Goal: Information Seeking & Learning: Learn about a topic

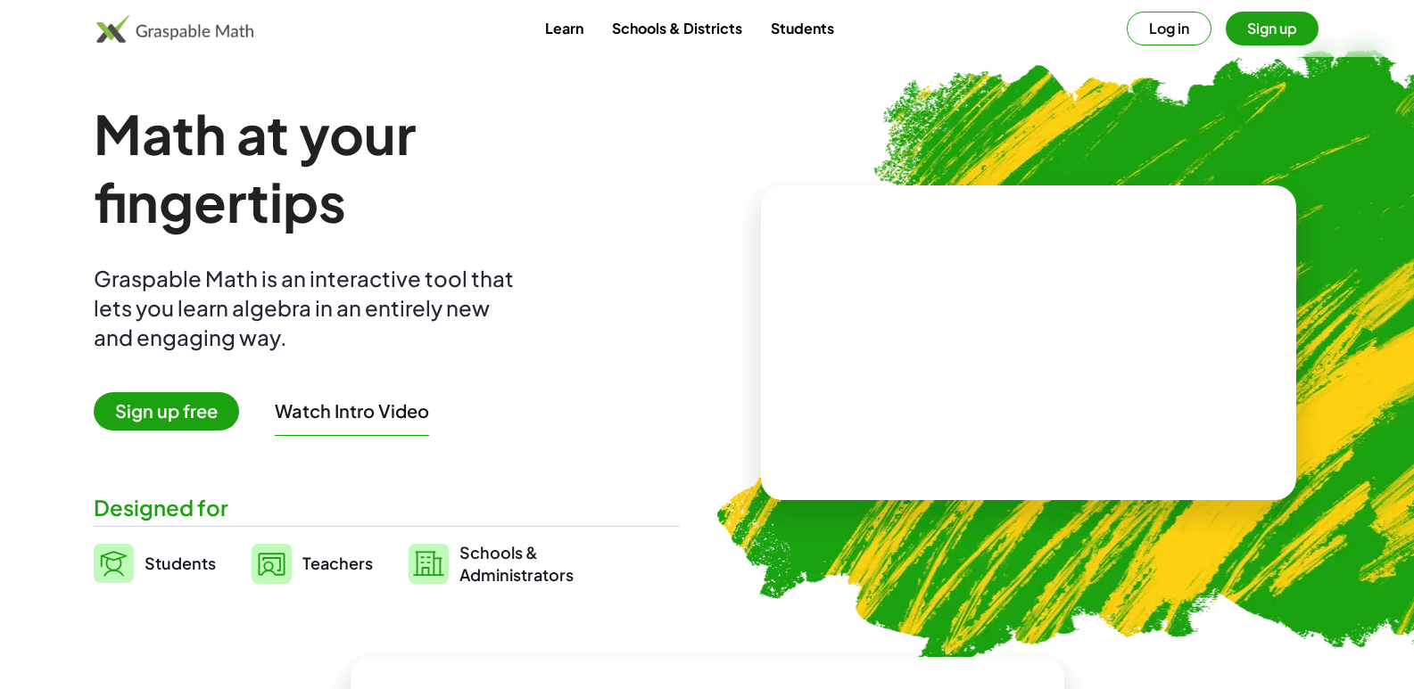
click at [916, 395] on video at bounding box center [1029, 343] width 268 height 134
drag, startPoint x: 524, startPoint y: 503, endPoint x: 484, endPoint y: 472, distance: 50.1
click at [521, 503] on div "Math at your fingertips Graspable Math is an interactive tool that lets you lea…" at bounding box center [386, 343] width 585 height 486
drag, startPoint x: 644, startPoint y: 222, endPoint x: 562, endPoint y: 408, distance: 202.8
click at [597, 301] on div "Math at your fingertips Graspable Math is an interactive tool that lets you lea…" at bounding box center [386, 343] width 585 height 486
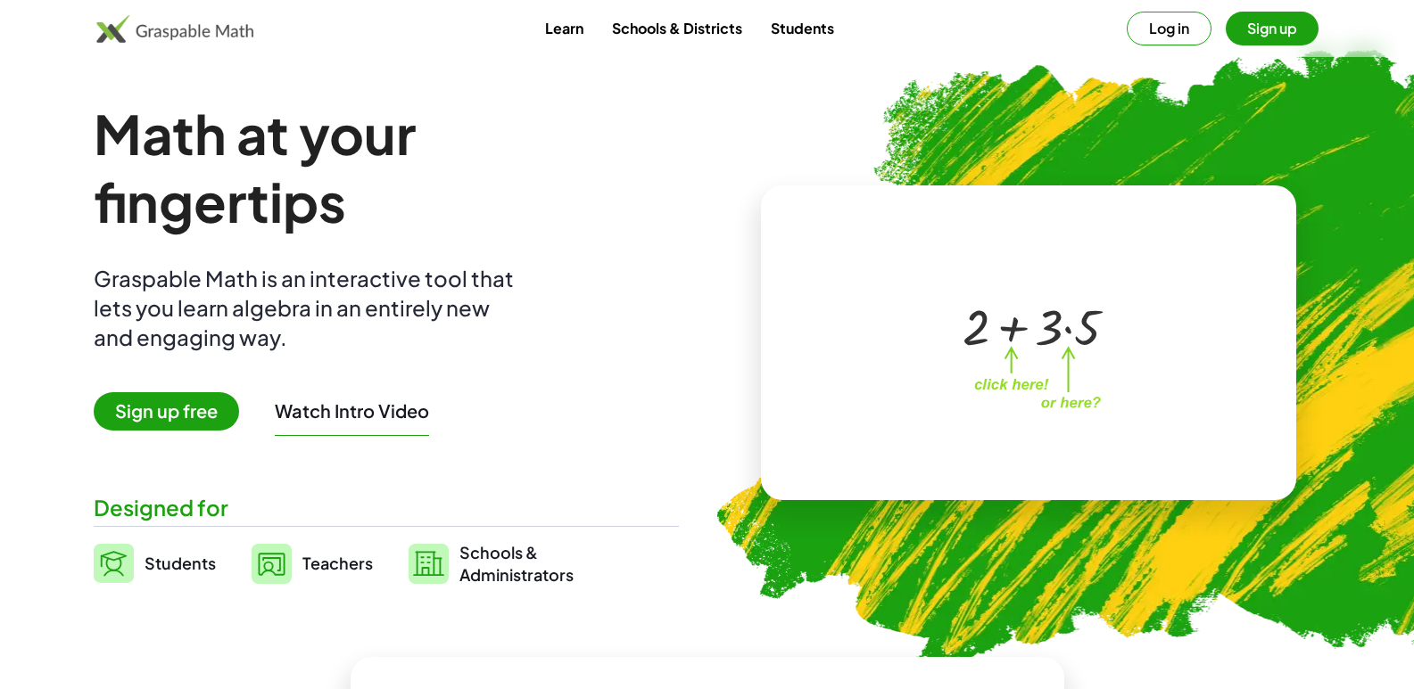
drag, startPoint x: 567, startPoint y: 473, endPoint x: 394, endPoint y: 415, distance: 182.5
click at [564, 478] on div "Math at your fingertips Graspable Math is an interactive tool that lets you lea…" at bounding box center [386, 343] width 585 height 486
click at [262, 449] on div "Math at your fingertips Graspable Math is an interactive tool that lets you lea…" at bounding box center [386, 343] width 585 height 486
drag, startPoint x: 221, startPoint y: 435, endPoint x: 293, endPoint y: 547, distance: 132.4
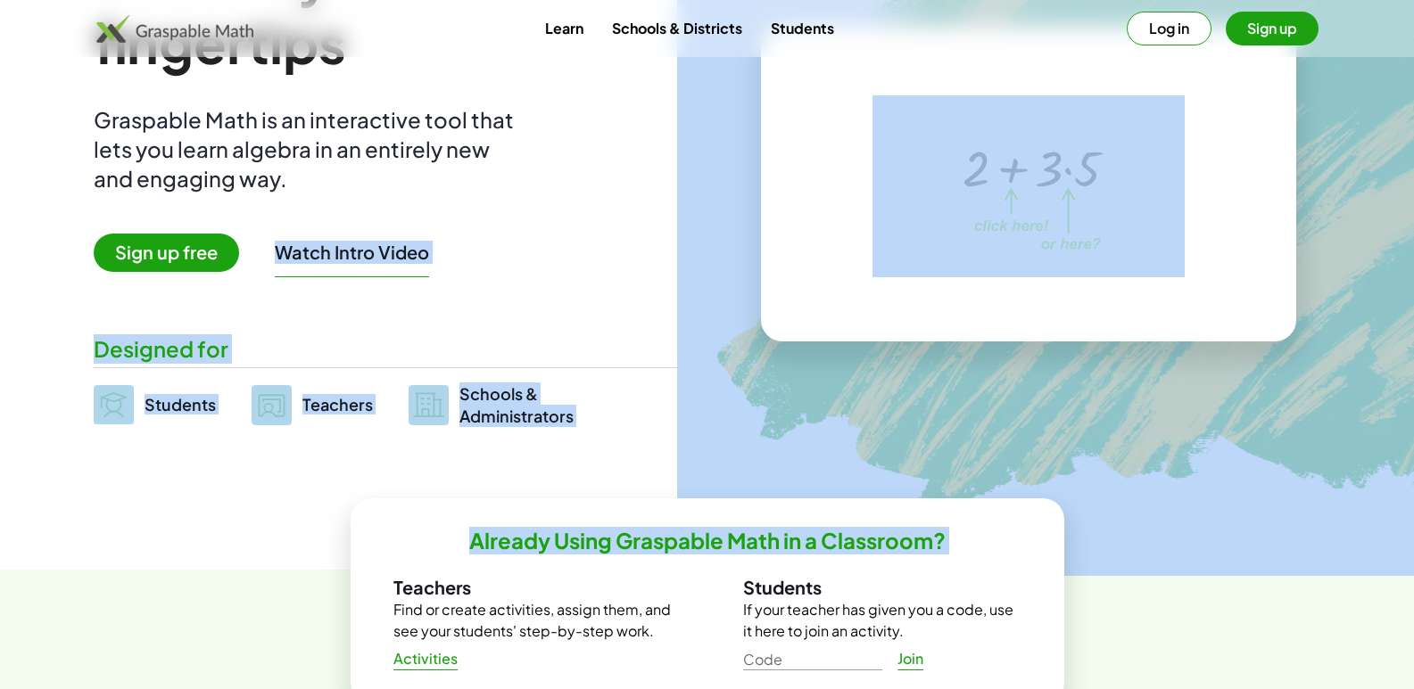
scroll to position [158, 0]
click at [220, 34] on img at bounding box center [175, 28] width 158 height 29
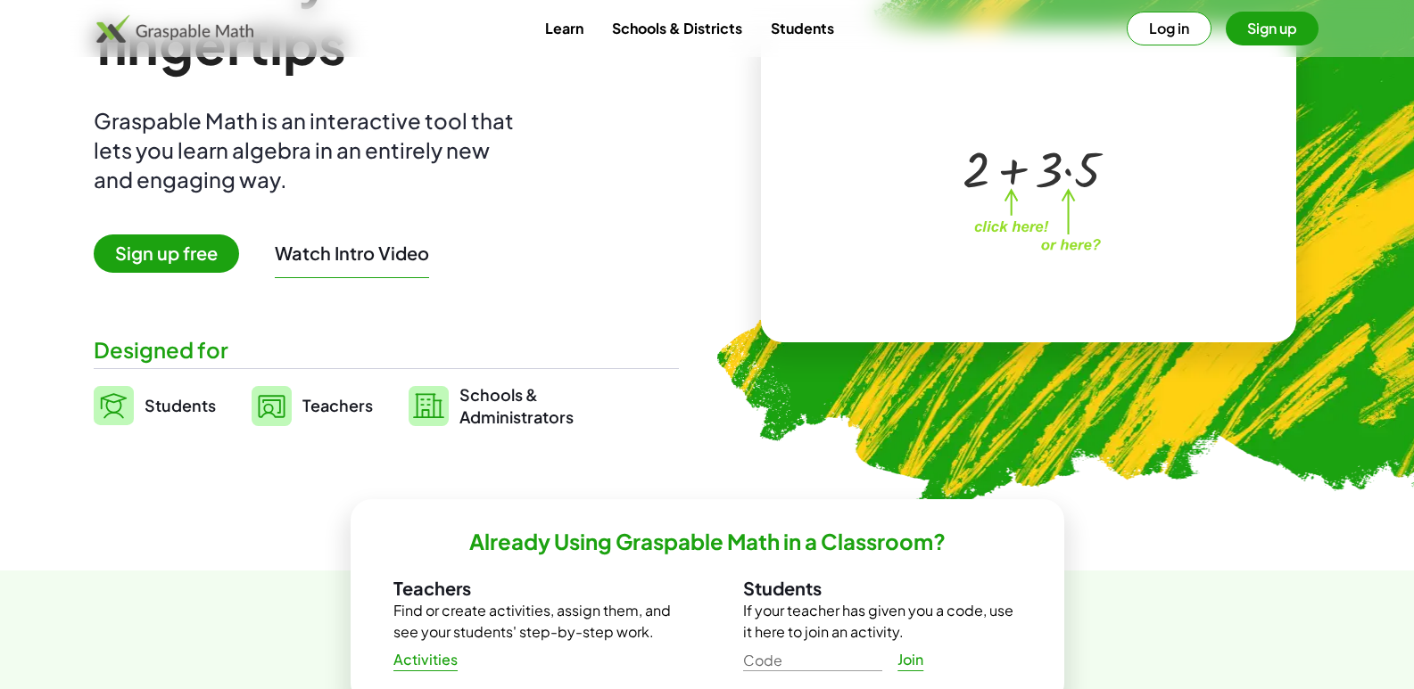
drag, startPoint x: 237, startPoint y: 51, endPoint x: 892, endPoint y: 375, distance: 730.7
click at [892, 375] on img at bounding box center [1133, 191] width 912 height 769
drag, startPoint x: 985, startPoint y: 176, endPoint x: 932, endPoint y: 282, distance: 118.5
click at [964, 206] on div "+ 2 + 2 + · 3 · 5" at bounding box center [1024, 167] width 305 height 143
click at [634, 312] on div "Math at your fingertips Graspable Math is an interactive tool that lets you lea…" at bounding box center [386, 185] width 585 height 486
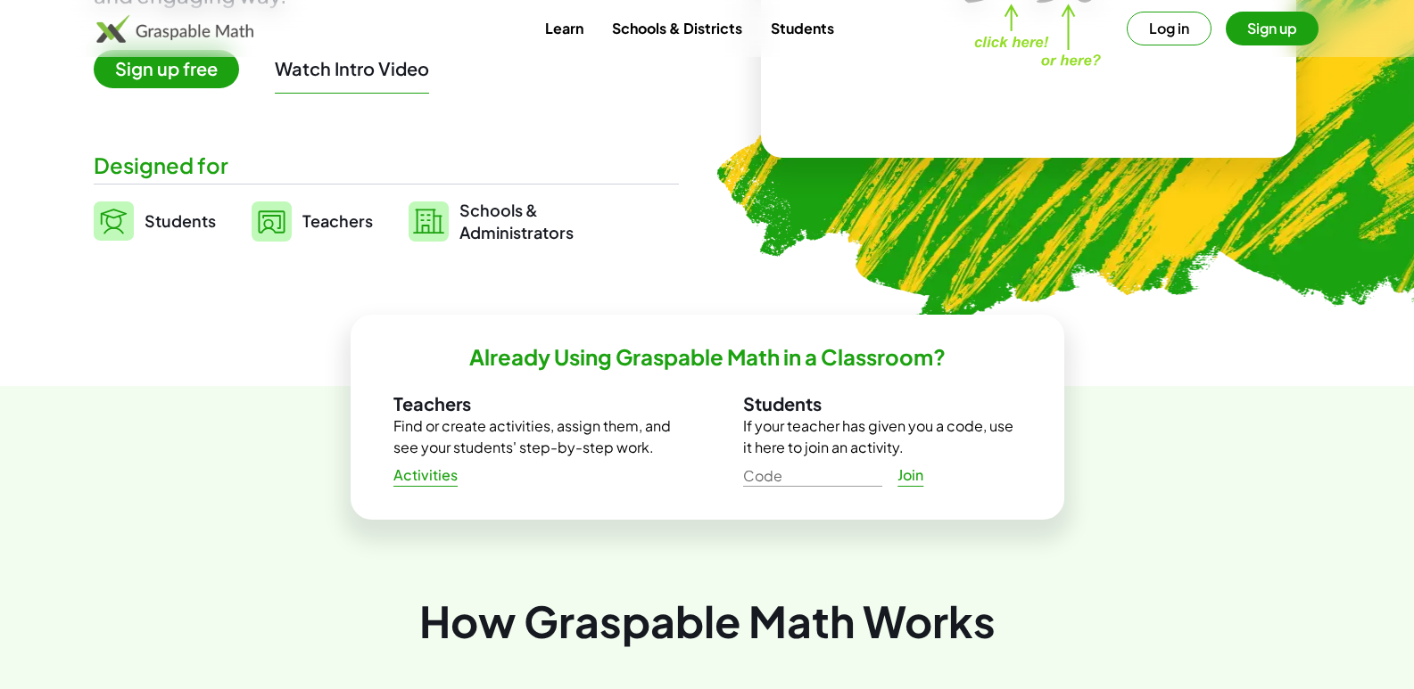
scroll to position [0, 0]
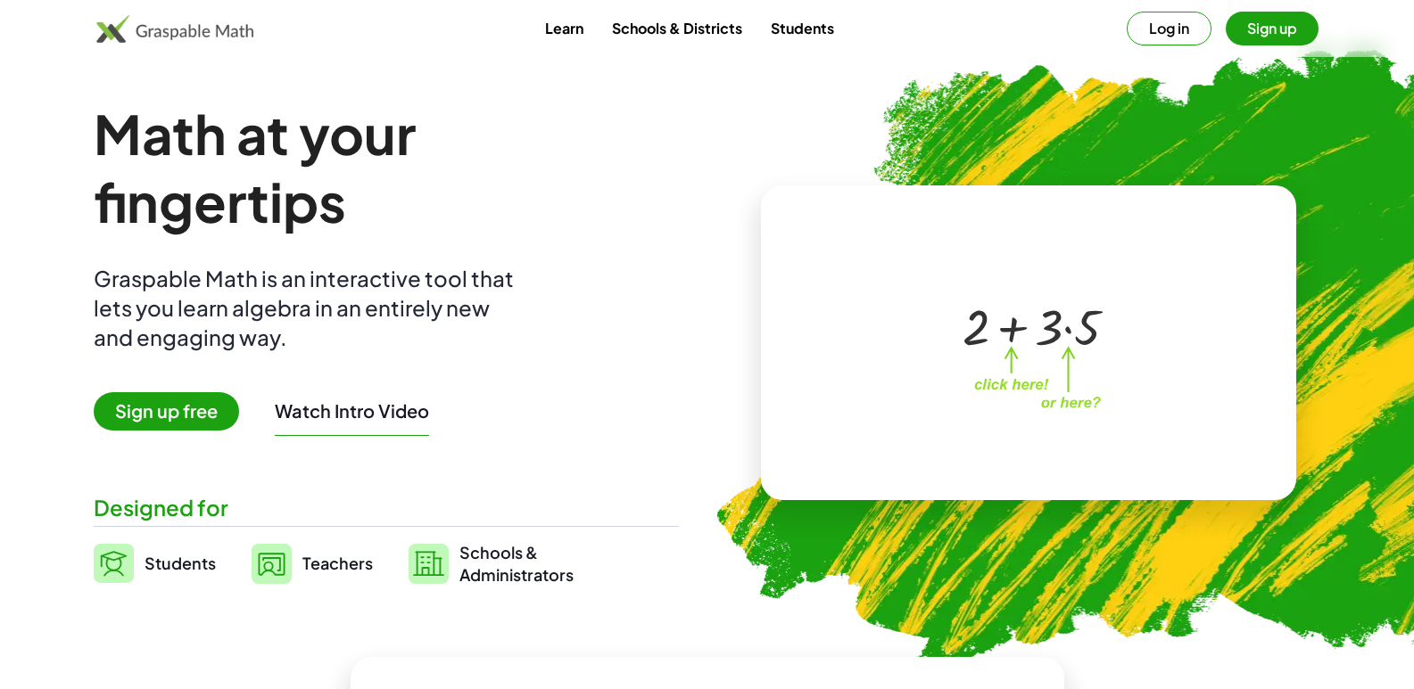
drag, startPoint x: 381, startPoint y: 532, endPoint x: 423, endPoint y: 496, distance: 55.6
click at [408, 501] on div "Math at your fingertips Graspable Math is an interactive tool that lets you lea…" at bounding box center [386, 343] width 585 height 486
drag, startPoint x: 1154, startPoint y: 202, endPoint x: 1215, endPoint y: 56, distance: 157.5
click at [1184, 171] on div "+ 2 + · 3 · 5 ×" at bounding box center [1028, 342] width 585 height 343
click at [1153, 26] on button "Log in" at bounding box center [1168, 29] width 85 height 34
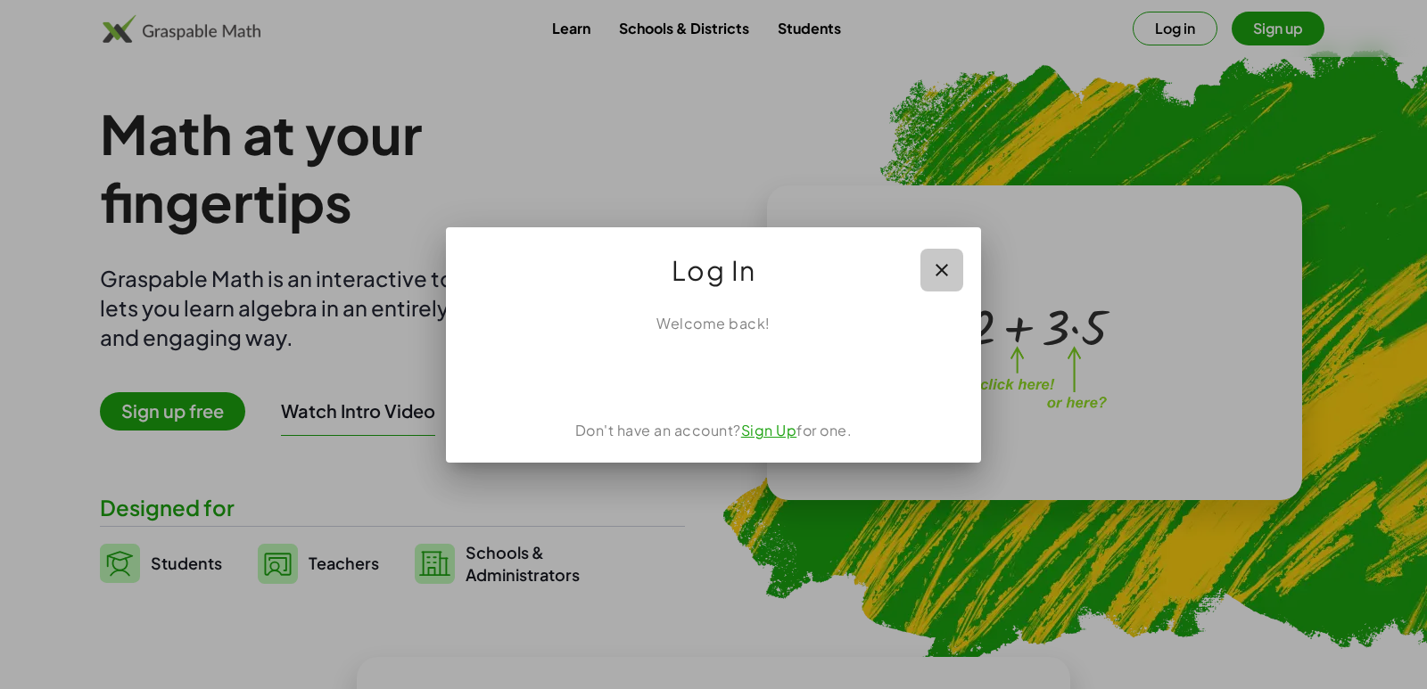
click at [939, 268] on icon "button" at bounding box center [941, 270] width 21 height 21
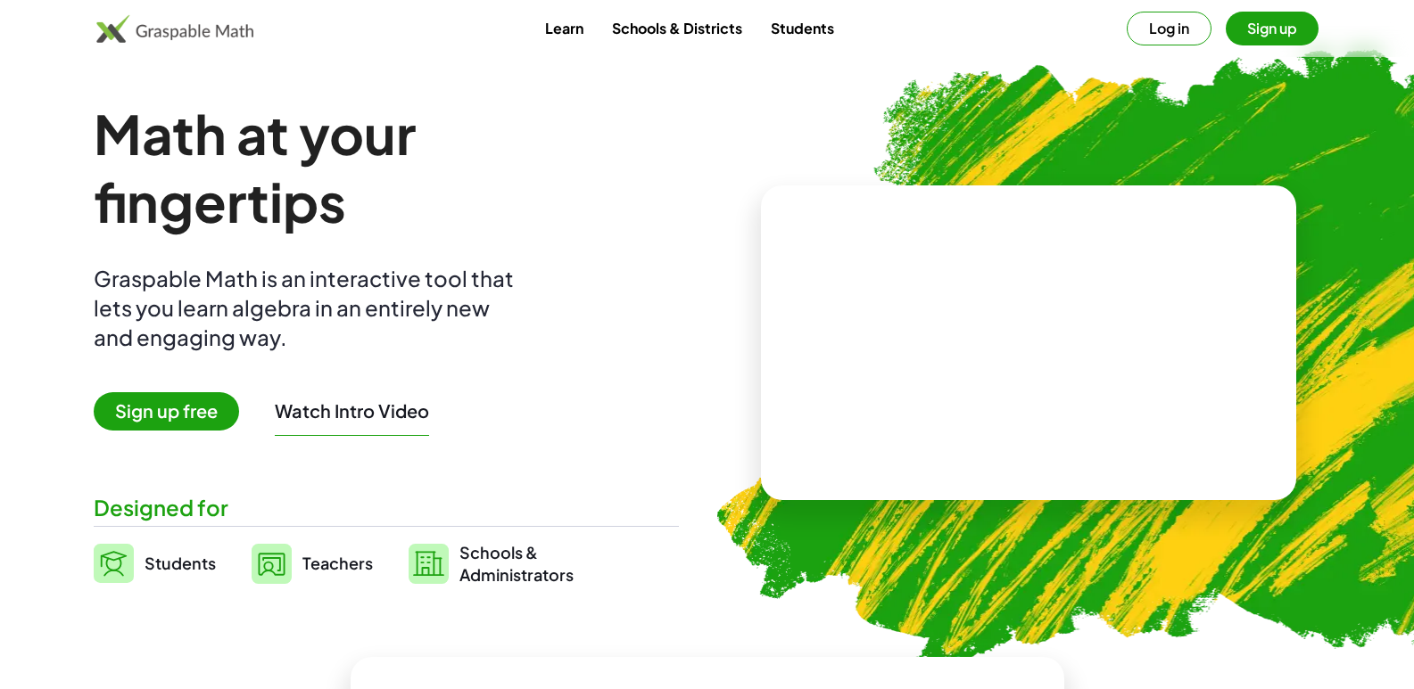
drag, startPoint x: 1027, startPoint y: 465, endPoint x: 1081, endPoint y: 354, distance: 122.9
click at [1027, 465] on div at bounding box center [1028, 343] width 535 height 315
drag, startPoint x: 158, startPoint y: 541, endPoint x: 86, endPoint y: 528, distance: 73.5
click at [147, 532] on div "Math at your fingertips Graspable Math is an interactive tool that lets you lea…" at bounding box center [386, 343] width 585 height 486
drag, startPoint x: 99, startPoint y: 549, endPoint x: 89, endPoint y: 549, distance: 9.8
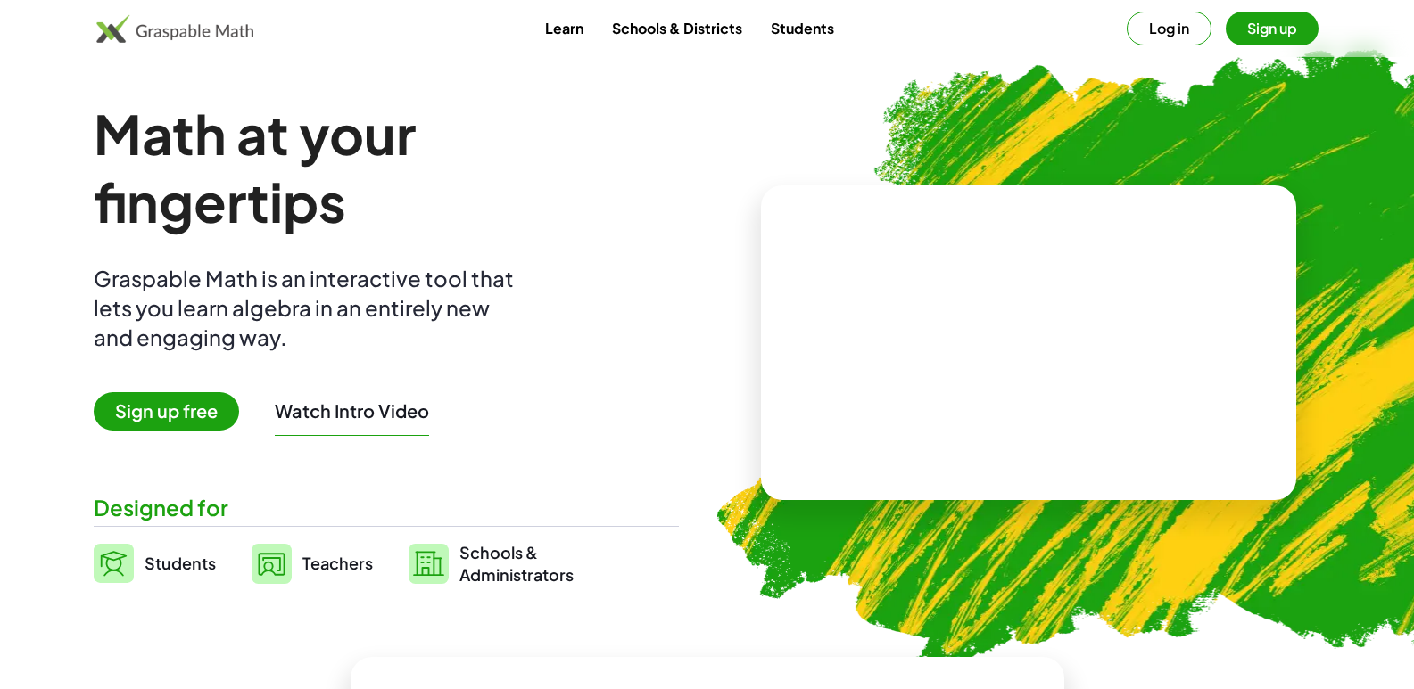
drag, startPoint x: 89, startPoint y: 549, endPoint x: 181, endPoint y: 635, distance: 125.6
drag, startPoint x: 197, startPoint y: 532, endPoint x: 210, endPoint y: 545, distance: 18.3
click at [210, 545] on div "Math at your fingertips Graspable Math is an interactive tool that lets you lea…" at bounding box center [386, 343] width 585 height 486
click at [161, 544] on link "Students" at bounding box center [155, 563] width 122 height 45
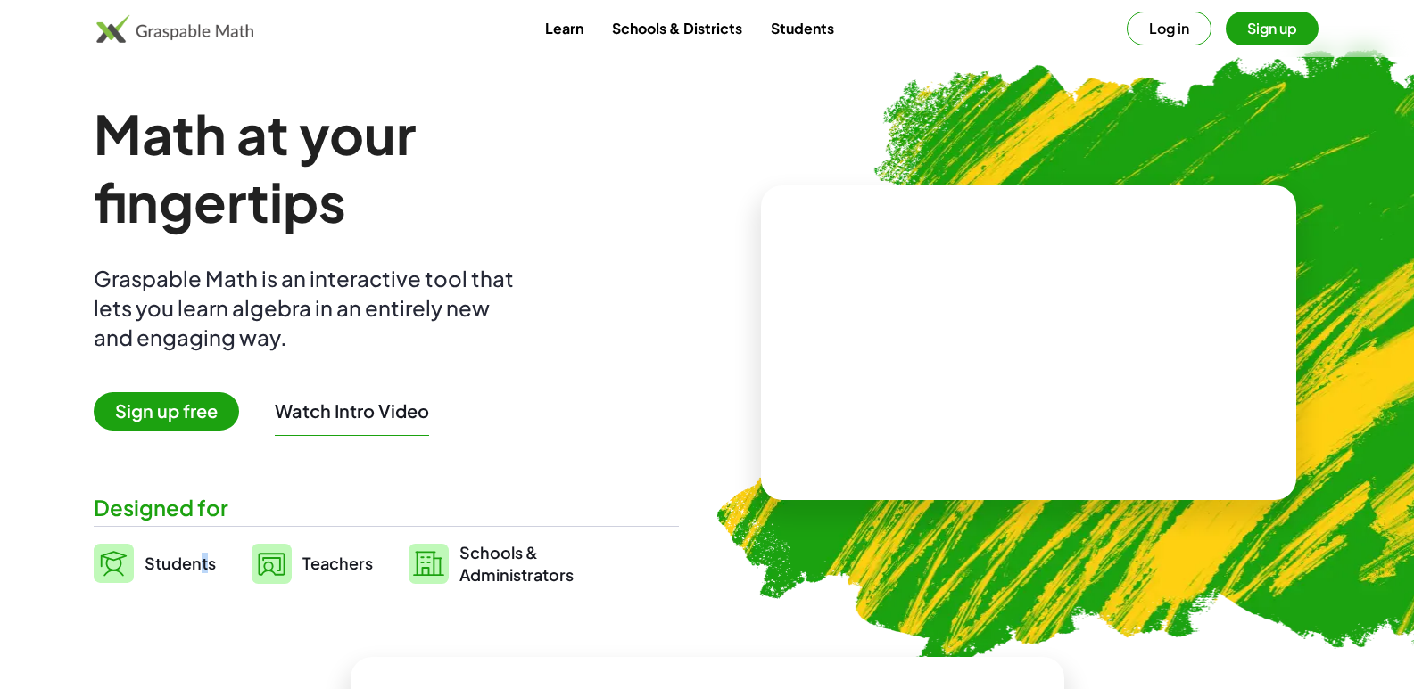
drag, startPoint x: 163, startPoint y: 550, endPoint x: 162, endPoint y: 560, distance: 9.9
